Goal: Browse casually

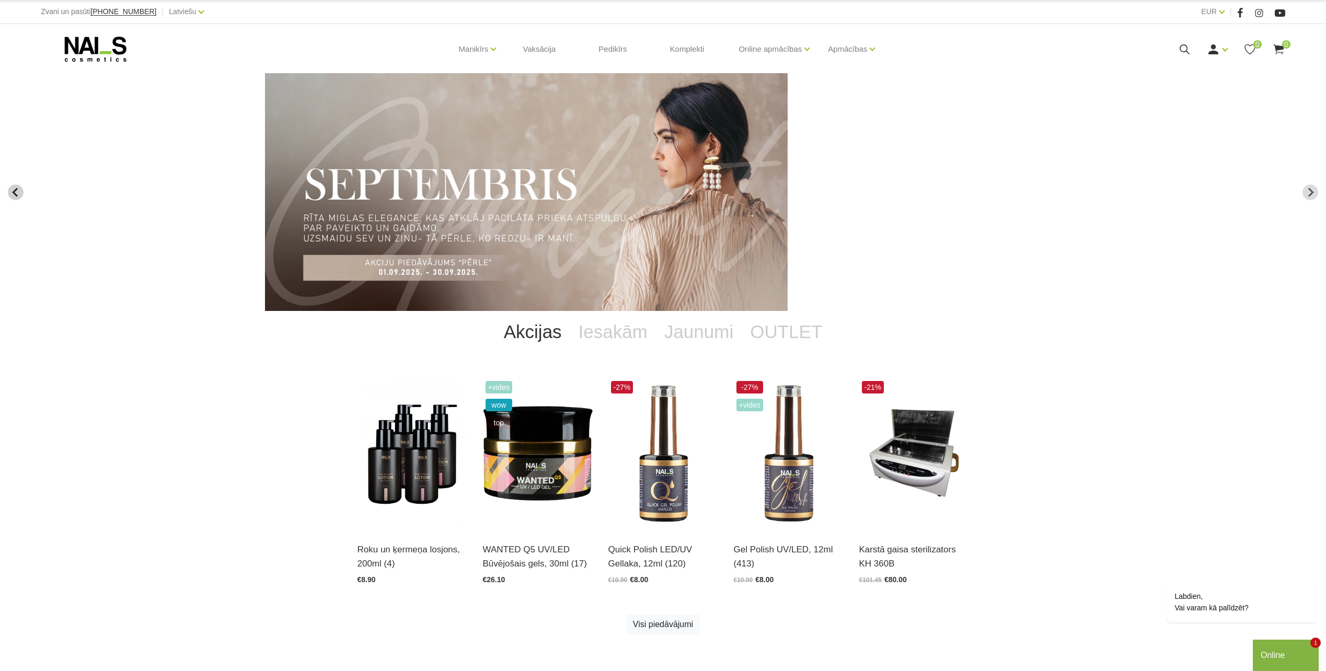
click at [15, 188] on icon "Previous slide" at bounding box center [15, 192] width 9 height 9
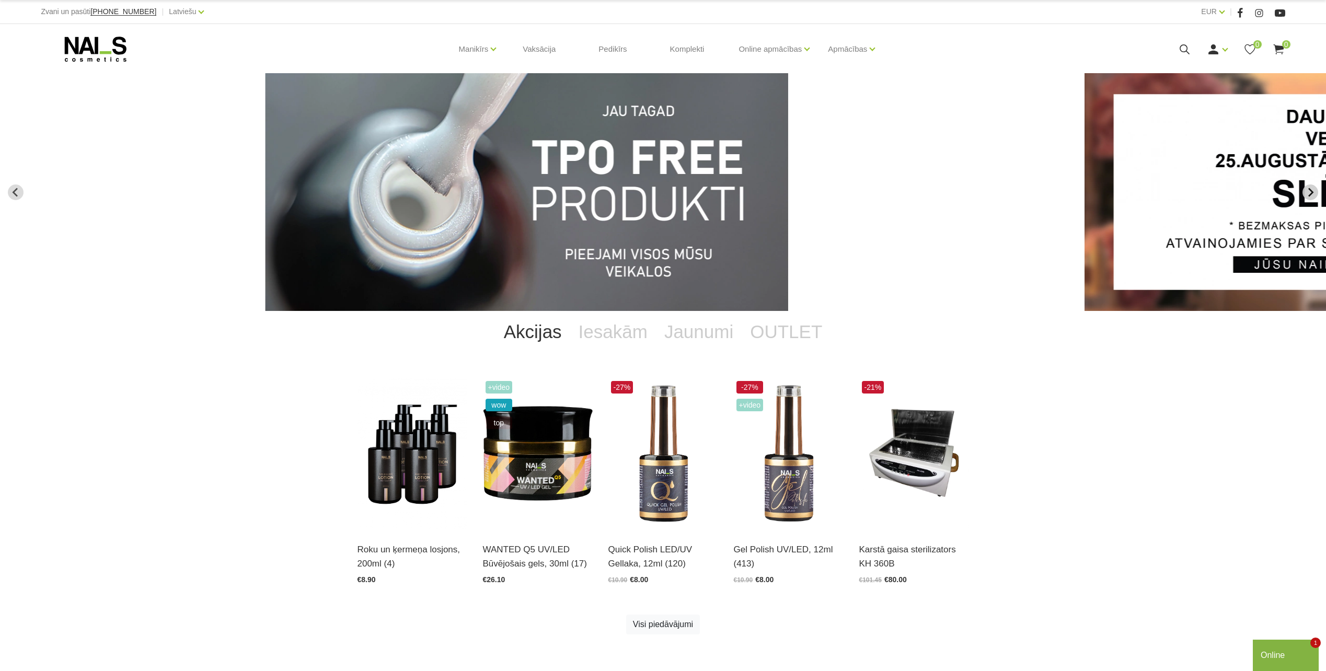
click at [1308, 191] on icon "Next slide" at bounding box center [1310, 192] width 9 height 9
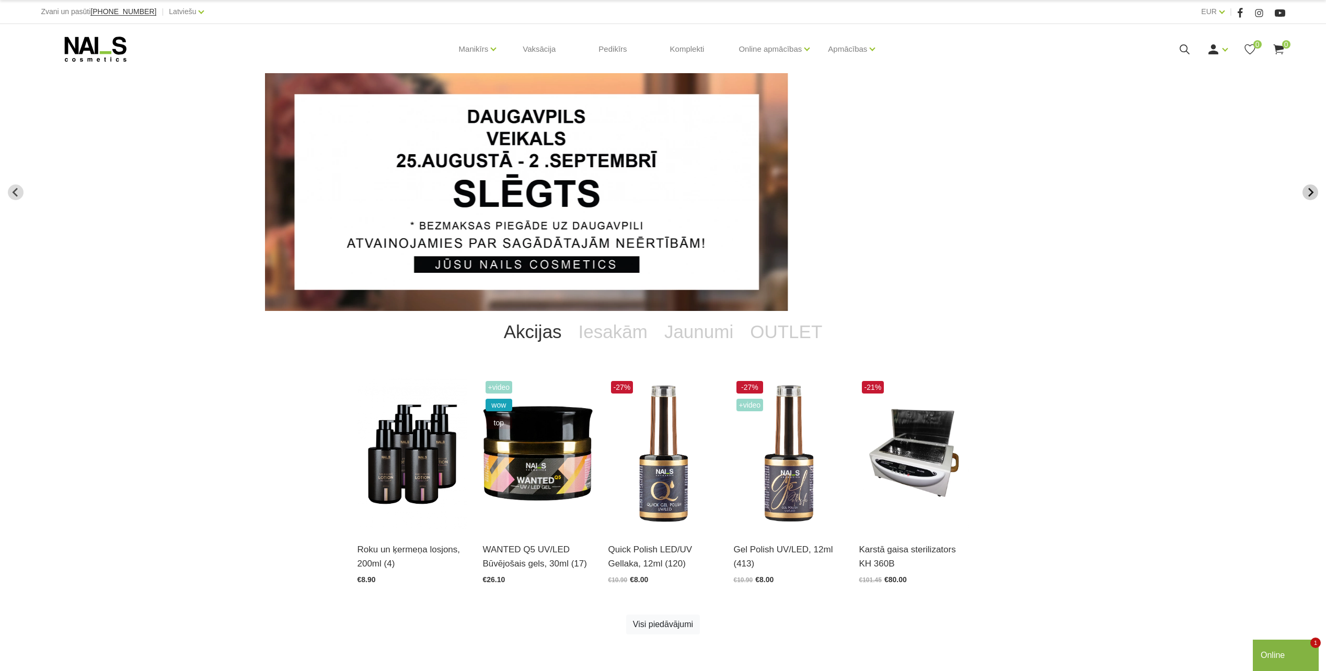
click at [1308, 191] on icon "Next slide" at bounding box center [1310, 192] width 9 height 9
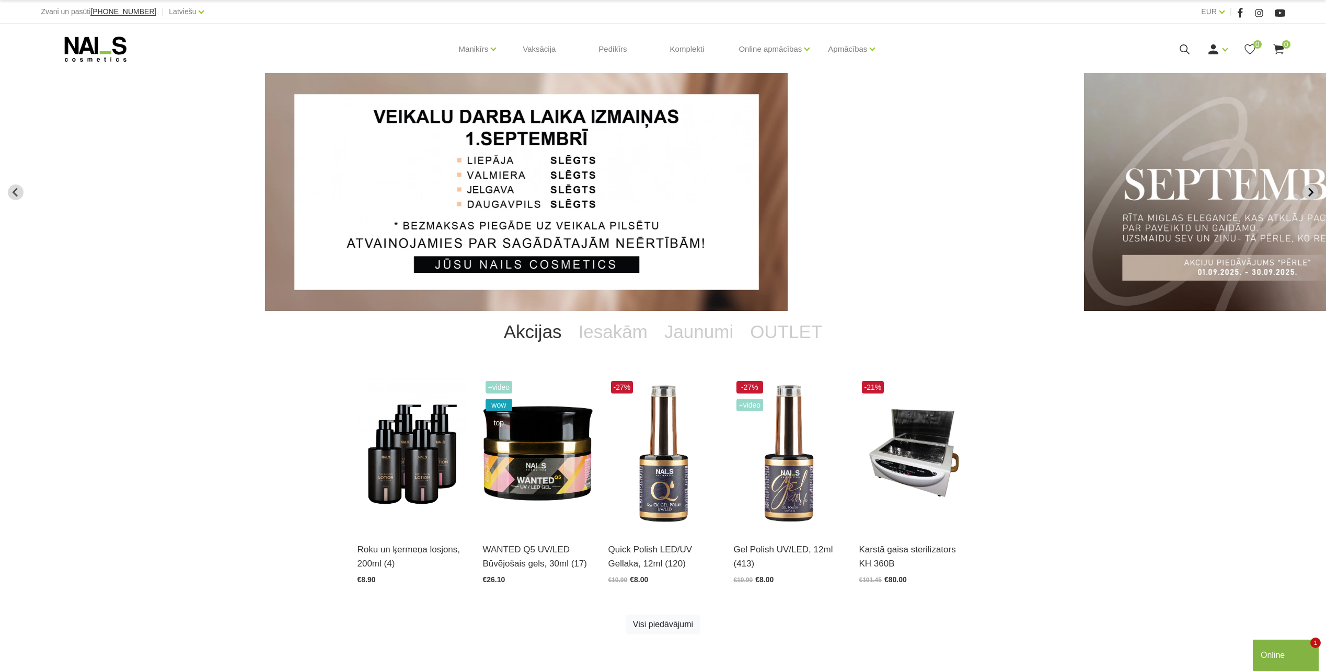
click at [1310, 192] on icon "Next slide" at bounding box center [1310, 192] width 9 height 9
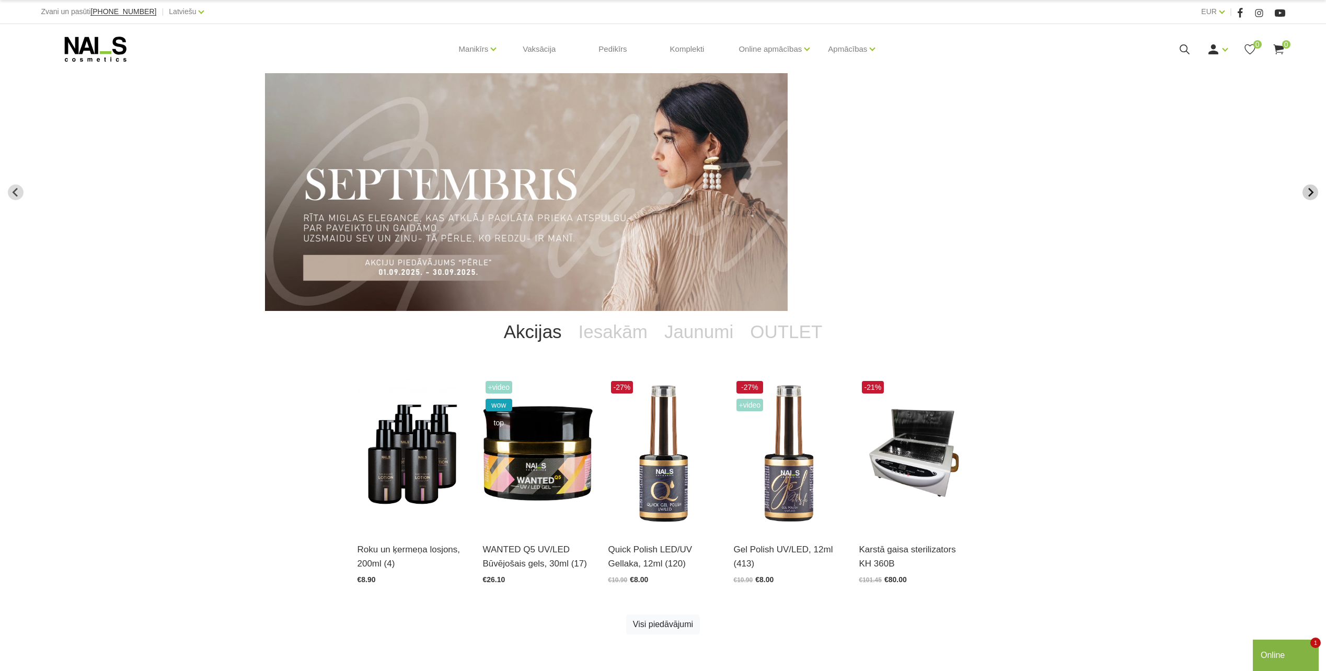
click at [1310, 192] on icon "Next slide" at bounding box center [1310, 192] width 9 height 9
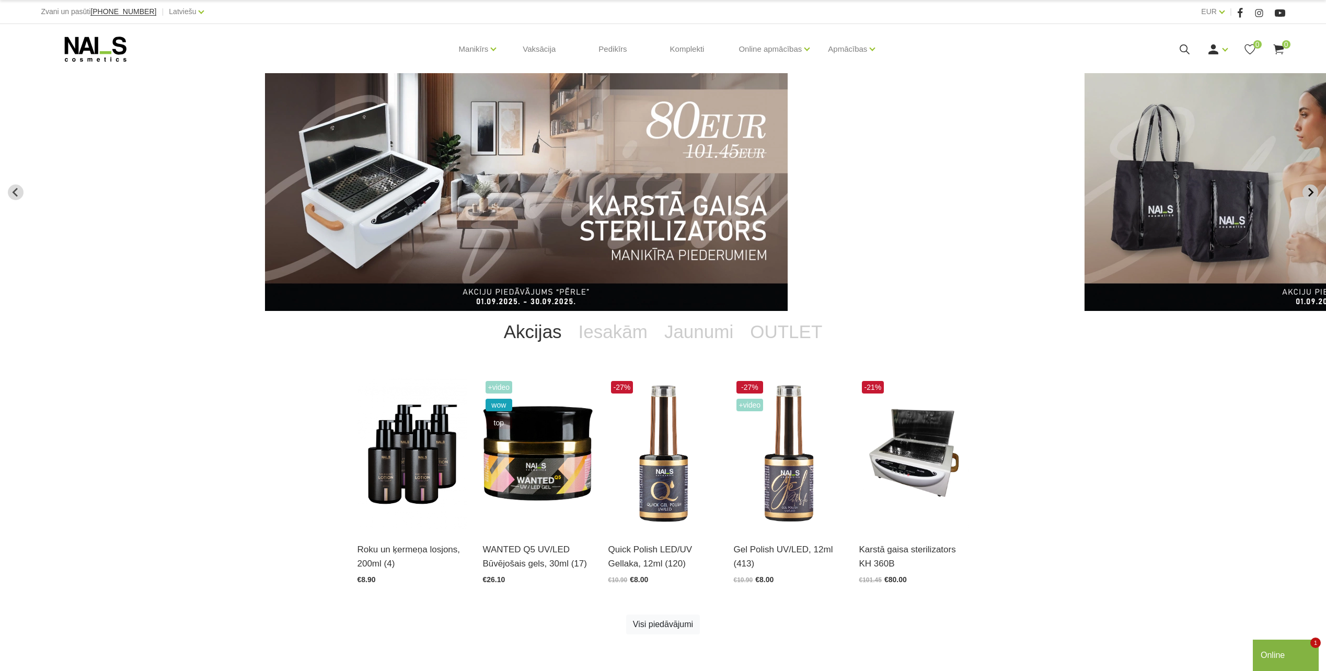
click at [1308, 189] on icon "Next slide" at bounding box center [1310, 192] width 9 height 9
